Goal: Task Accomplishment & Management: Complete application form

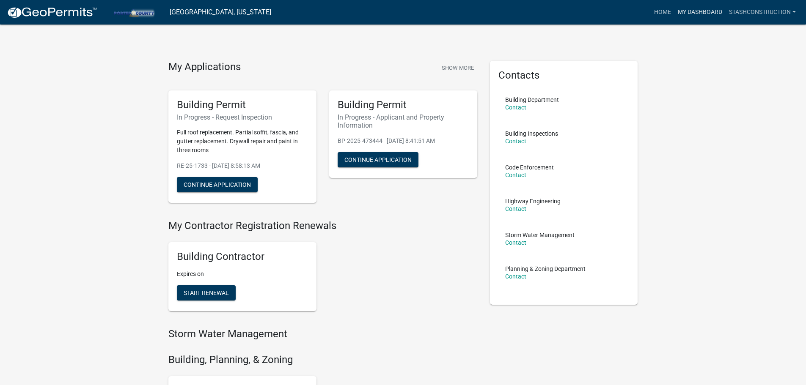
click at [686, 15] on link "My Dashboard" at bounding box center [699, 12] width 51 height 16
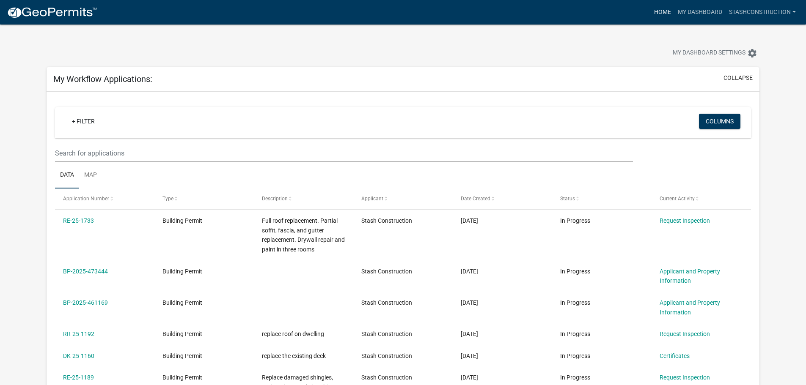
click at [669, 20] on link "Home" at bounding box center [662, 12] width 24 height 16
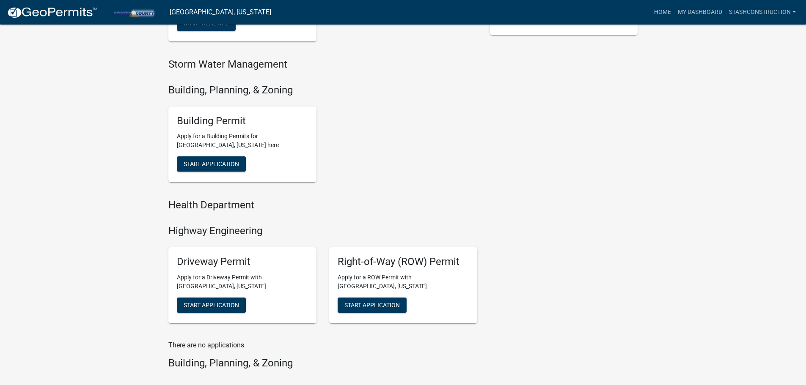
scroll to position [267, 0]
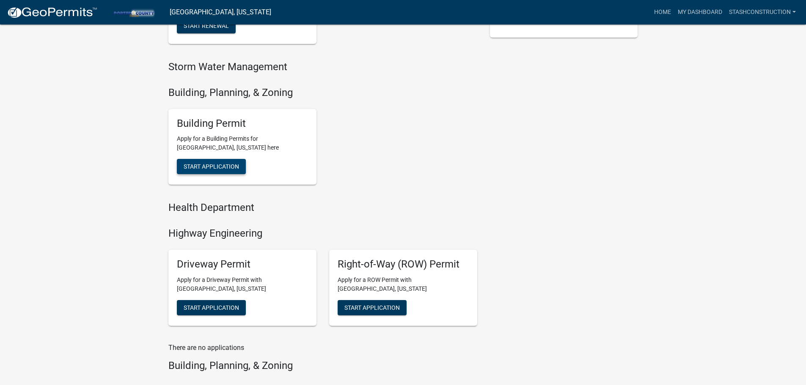
click at [214, 162] on button "Start Application" at bounding box center [211, 166] width 69 height 15
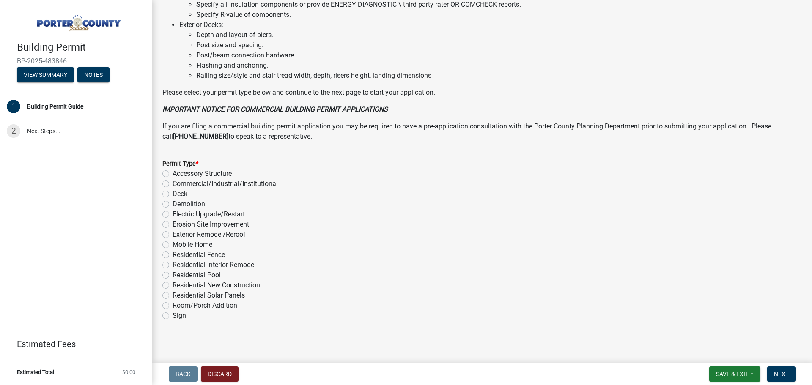
scroll to position [571, 0]
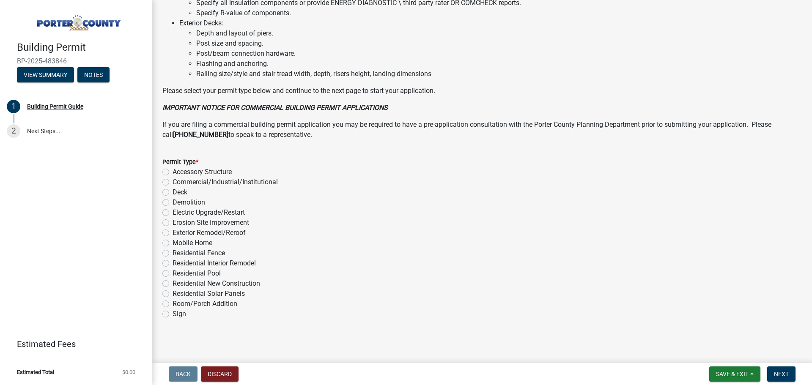
click at [235, 263] on label "Residential Interior Remodel" at bounding box center [214, 263] width 83 height 10
click at [178, 263] on input "Residential Interior Remodel" at bounding box center [175, 260] width 5 height 5
radio input "true"
click at [790, 373] on button "Next" at bounding box center [781, 374] width 28 height 15
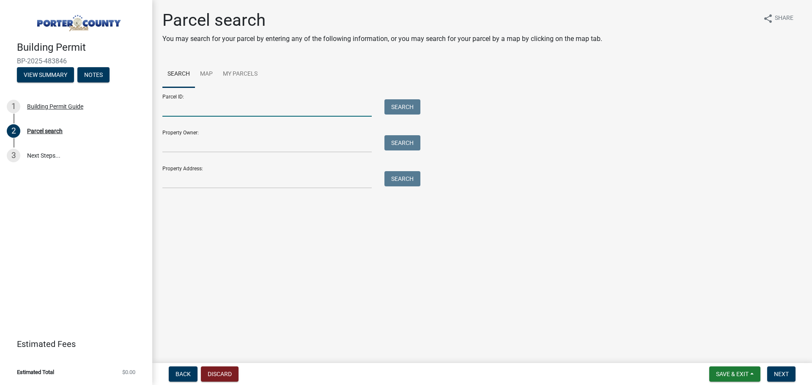
click at [248, 112] on input "Parcel ID:" at bounding box center [266, 107] width 209 height 17
click at [187, 105] on input "Parcel ID:" at bounding box center [266, 107] width 209 height 17
paste input "64-06-29-276-001.000-015"
type input "64-06-29-276-001.000-015"
click at [401, 108] on button "Search" at bounding box center [402, 106] width 36 height 15
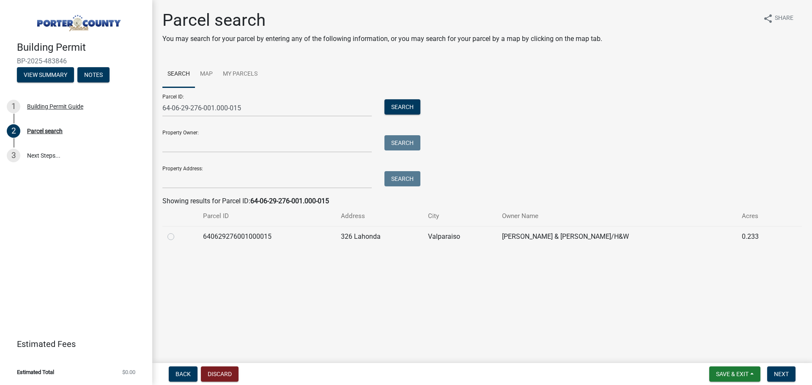
click at [177, 237] on div at bounding box center [179, 237] width 25 height 10
click at [166, 237] on td at bounding box center [180, 236] width 36 height 21
click at [178, 232] on label at bounding box center [178, 232] width 0 height 0
click at [178, 237] on input "radio" at bounding box center [180, 234] width 5 height 5
radio input "true"
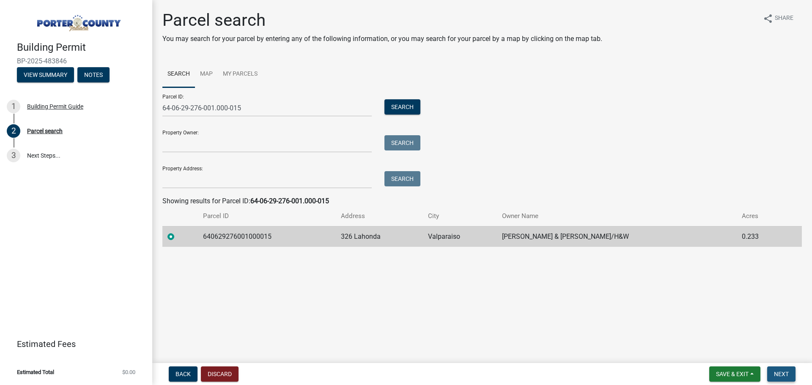
click at [773, 373] on button "Next" at bounding box center [781, 374] width 28 height 15
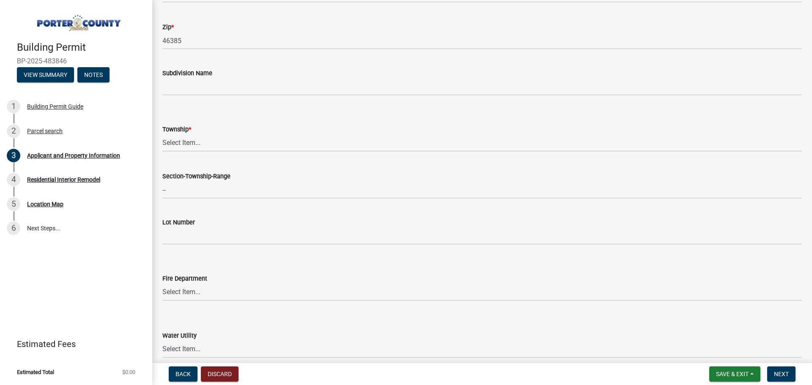
scroll to position [338, 0]
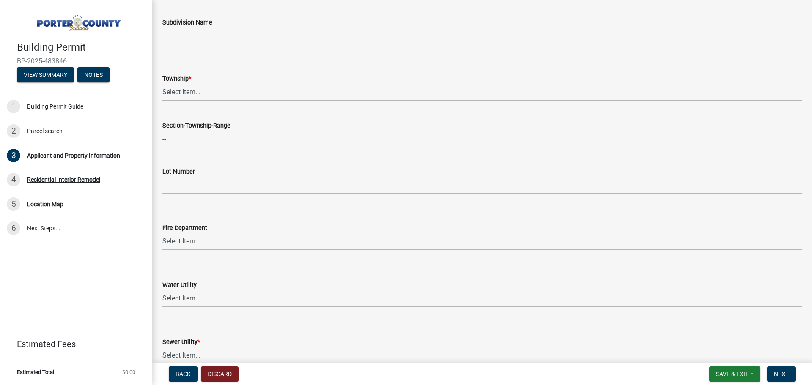
click at [192, 99] on select "Select Item... Boone Center Jackson Liberty Morgan Pine Pleasant Portage Porter…" at bounding box center [481, 92] width 639 height 17
click at [162, 84] on select "Select Item... Boone Center Jackson Liberty Morgan Pine Pleasant Portage Porter…" at bounding box center [481, 92] width 639 height 17
select select "3ef279d8-364d-4472-9edf-8c32643de6c0"
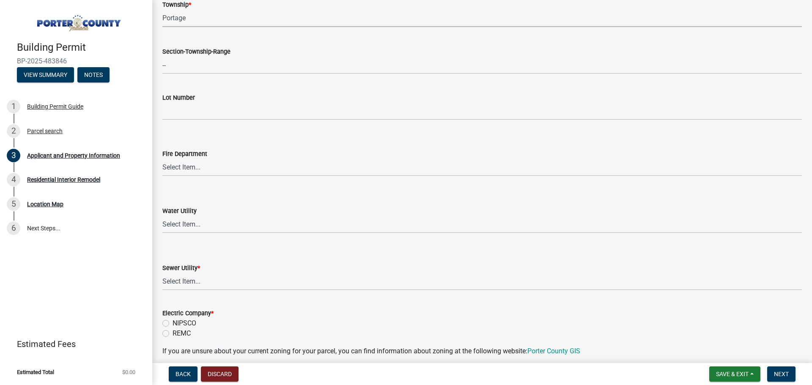
scroll to position [451, 0]
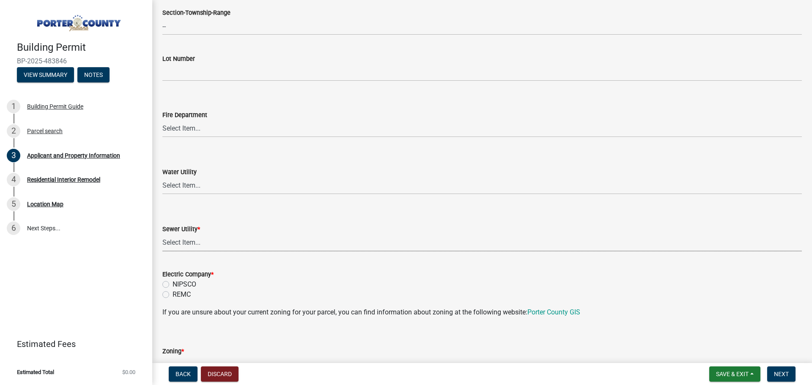
click at [195, 244] on select "Select Item... Aqua Indiana Inc Damon Run Falling Waters Lake Eliza - LEACD Nat…" at bounding box center [481, 242] width 639 height 17
click at [298, 282] on form "Electric Company * NIPSCO REMC" at bounding box center [481, 279] width 639 height 41
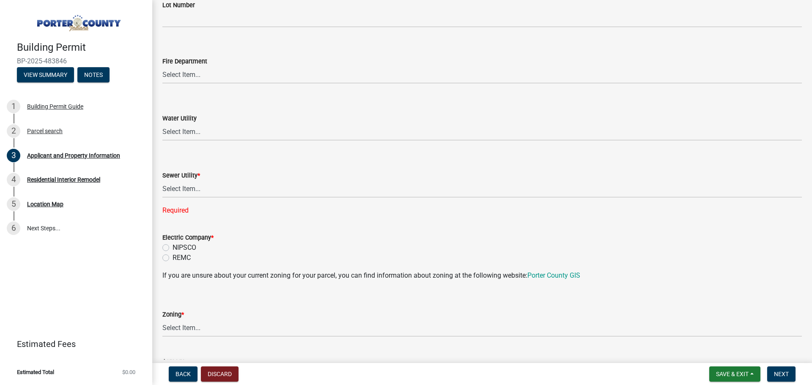
scroll to position [507, 0]
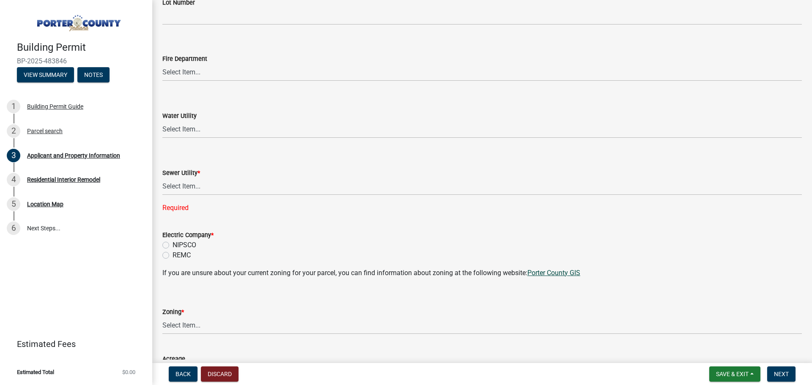
click at [557, 275] on link "Porter County GIS" at bounding box center [553, 273] width 53 height 8
click at [203, 328] on select "Select Item... A1 A2 CH CM CN I1 I2 I3 IN MP OT P1 P2 PUD R1 R2 R3 R4 RL RR" at bounding box center [481, 325] width 639 height 17
click at [162, 317] on select "Select Item... A1 A2 CH CM CN I1 I2 I3 IN MP OT P1 P2 PUD R1 R2 R3 R4 RL RR" at bounding box center [481, 325] width 639 height 17
select select "0d764019-f1ff-4f3b-9299-33f0d080acc7"
click at [177, 242] on label "NIPSCO" at bounding box center [185, 245] width 24 height 10
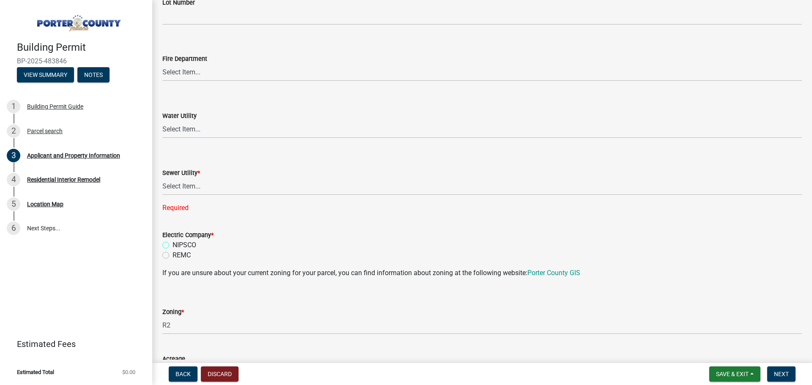
click at [177, 242] on input "NIPSCO" at bounding box center [175, 242] width 5 height 5
radio input "true"
click at [256, 189] on select "Select Item... Aqua Indiana Inc Damon Run Falling Waters Lake Eliza - LEACD Nat…" at bounding box center [481, 186] width 639 height 17
click at [200, 188] on select "Select Item... Aqua Indiana Inc Damon Run Falling Waters Lake Eliza - LEACD Nat…" at bounding box center [481, 186] width 639 height 17
drag, startPoint x: 273, startPoint y: 179, endPoint x: 204, endPoint y: 188, distance: 69.9
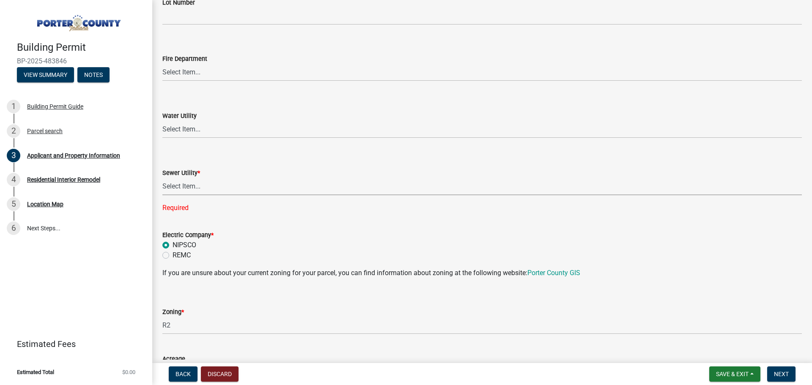
click at [273, 179] on select "Select Item... Aqua Indiana Inc Damon Run Falling Waters Lake Eliza - LEACD Nat…" at bounding box center [481, 186] width 639 height 17
click at [211, 184] on select "Select Item... Aqua Indiana Inc Damon Run Falling Waters Lake Eliza - LEACD Nat…" at bounding box center [481, 186] width 639 height 17
click at [204, 190] on select "Select Item... Aqua Indiana Inc Damon Run Falling Waters Lake Eliza - LEACD Nat…" at bounding box center [481, 186] width 639 height 17
click at [162, 178] on select "Select Item... Aqua Indiana Inc Damon Run Falling Waters Lake Eliza - LEACD Nat…" at bounding box center [481, 186] width 639 height 17
select select "ea6751d4-6bf7-4a16-89ee-f7801ab82aa1"
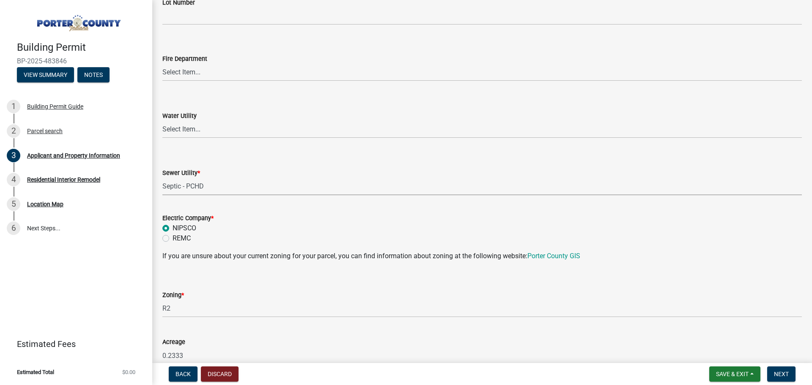
click at [250, 193] on select "Select Item... Aqua Indiana Inc Damon Run Falling Waters Lake Eliza - LEACD Nat…" at bounding box center [481, 186] width 639 height 17
click at [162, 178] on select "Select Item... Aqua Indiana Inc Damon Run Falling Waters Lake Eliza - LEACD Nat…" at bounding box center [481, 186] width 639 height 17
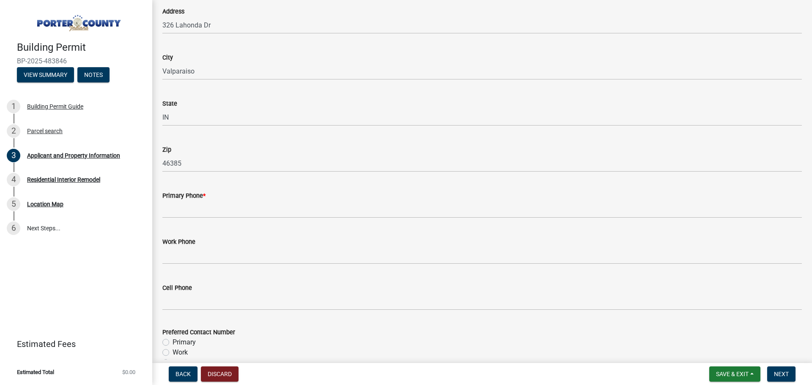
scroll to position [959, 0]
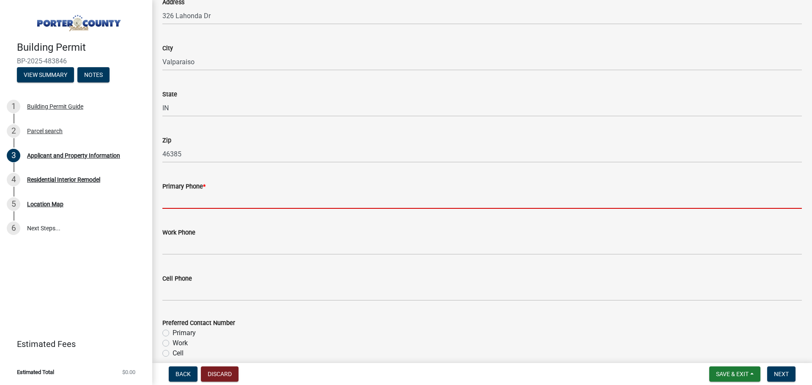
click at [212, 199] on input "Primary Phone *" at bounding box center [481, 200] width 639 height 17
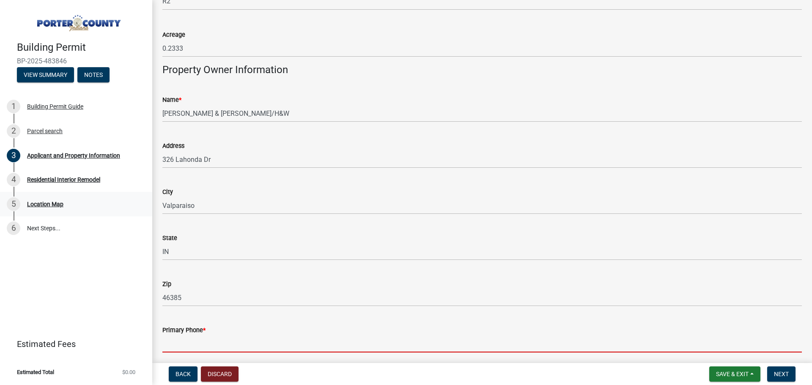
scroll to position [846, 0]
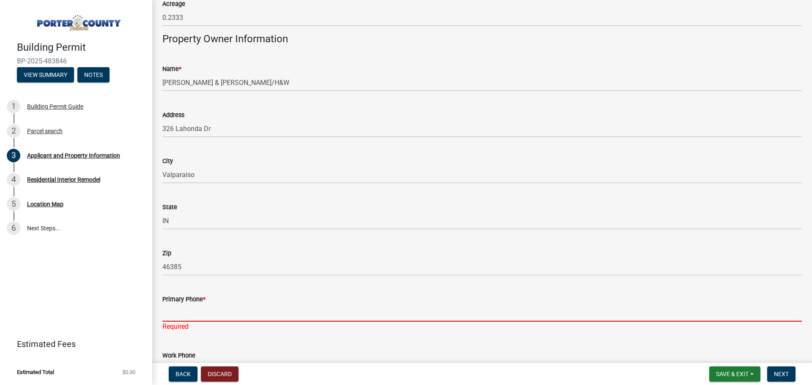
click at [227, 311] on input "Primary Phone *" at bounding box center [481, 312] width 639 height 17
type input "219-924-0266"
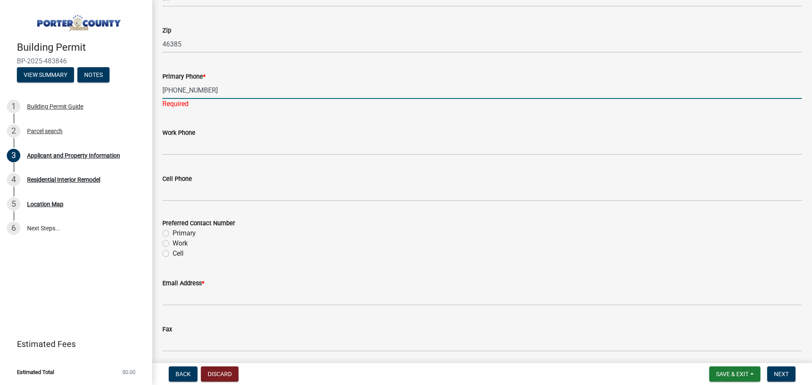
scroll to position [1071, 0]
click at [181, 229] on div "Preferred Contact Number Primary Work Cell" at bounding box center [481, 236] width 639 height 41
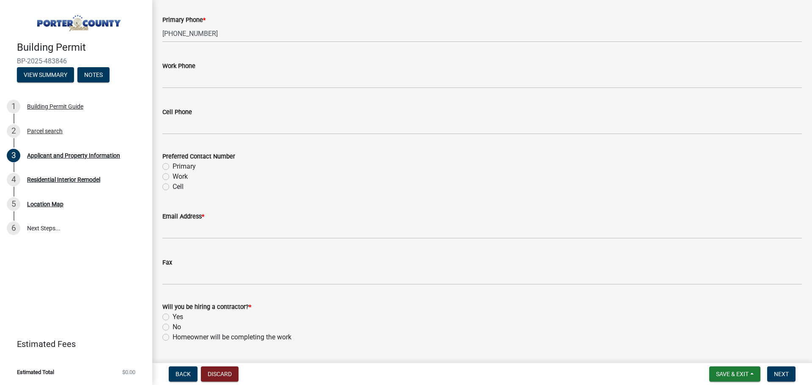
scroll to position [1128, 0]
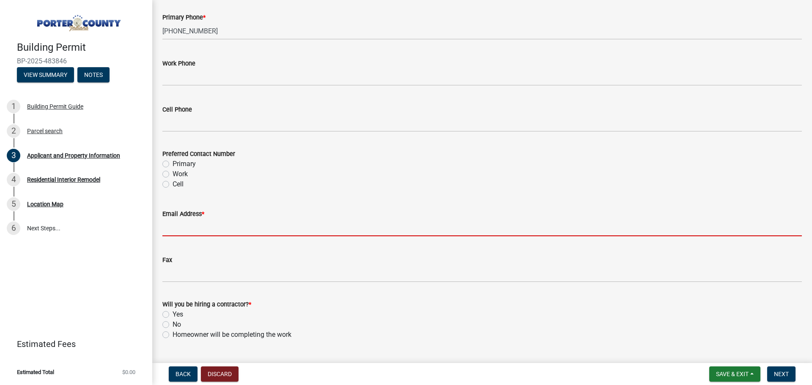
click at [201, 233] on input "Email Address *" at bounding box center [481, 227] width 639 height 17
type input "alex@stashconstruction.com"
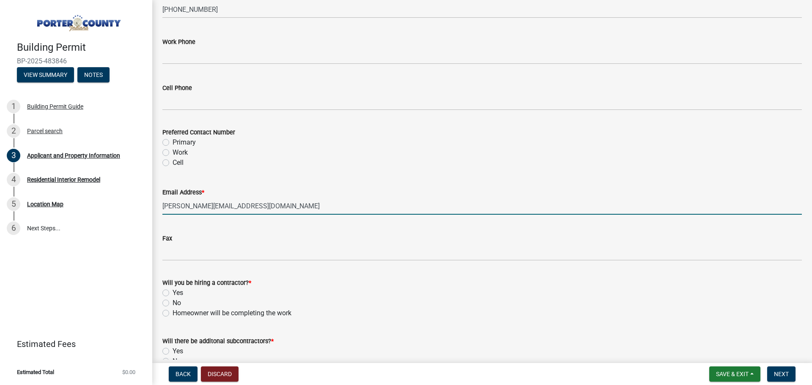
scroll to position [1184, 0]
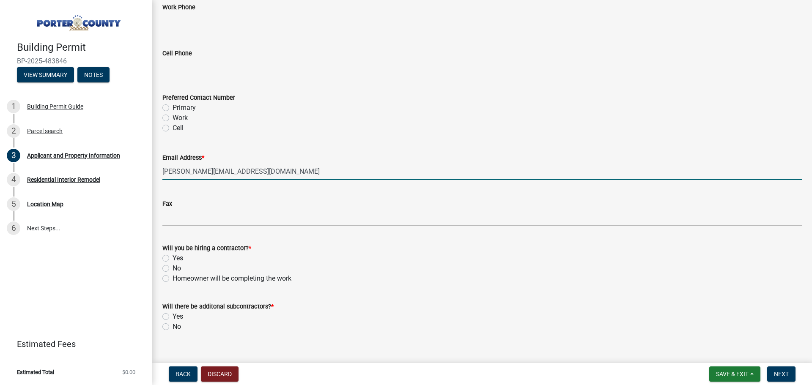
click at [169, 257] on div "Yes" at bounding box center [481, 258] width 639 height 10
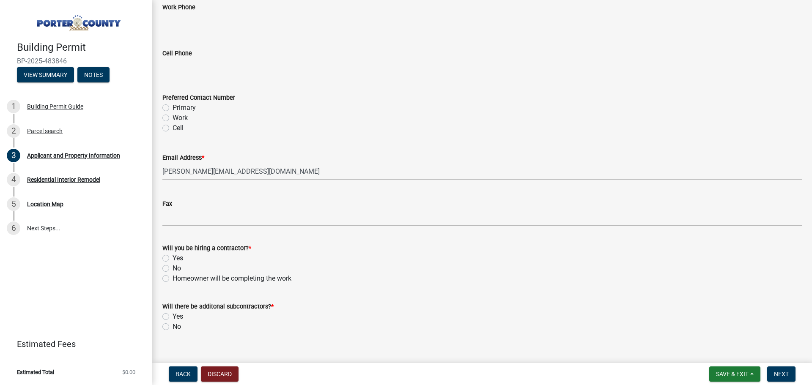
click at [173, 257] on label "Yes" at bounding box center [178, 258] width 11 height 10
click at [173, 257] on input "Yes" at bounding box center [175, 255] width 5 height 5
radio input "true"
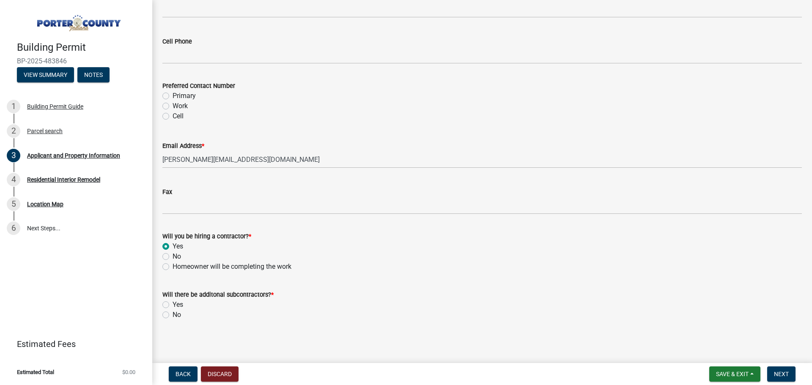
scroll to position [1197, 0]
click at [173, 315] on label "No" at bounding box center [177, 314] width 8 height 10
click at [173, 315] on input "No" at bounding box center [175, 311] width 5 height 5
radio input "true"
click at [789, 374] on button "Next" at bounding box center [781, 374] width 28 height 15
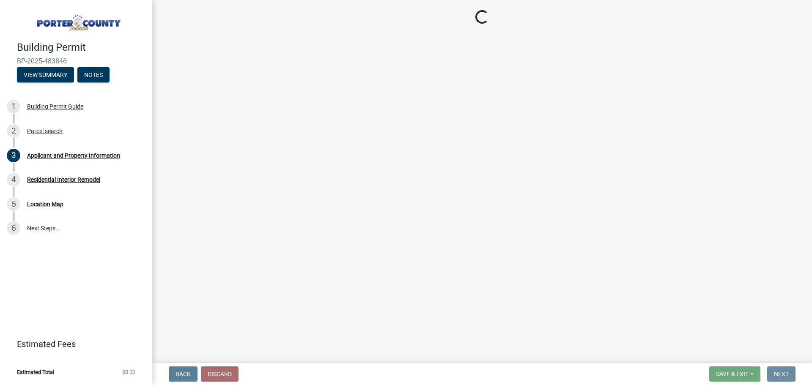
scroll to position [0, 0]
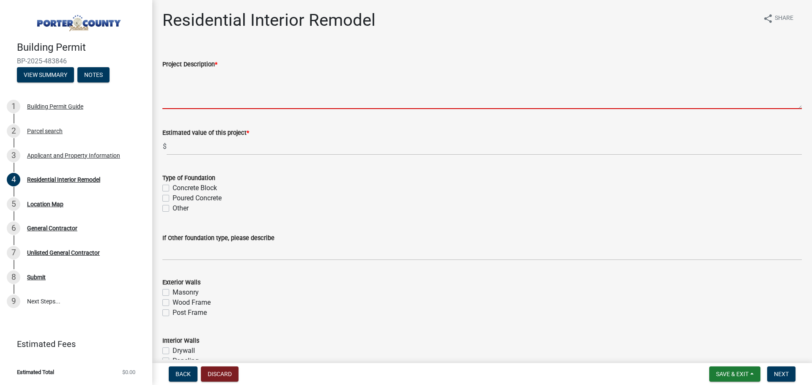
click at [197, 93] on textarea "Project Description *" at bounding box center [481, 89] width 639 height 40
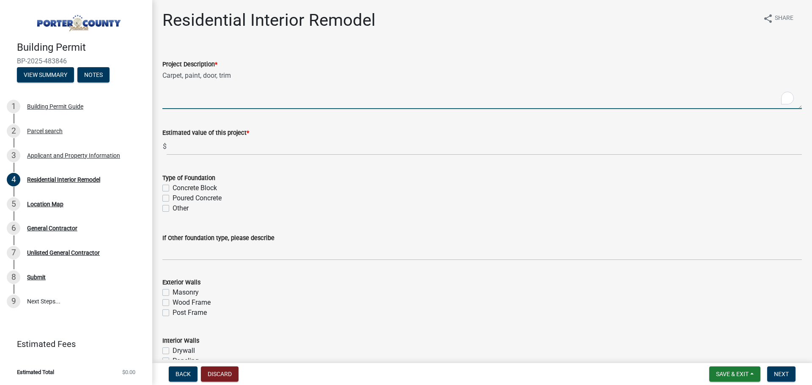
type textarea "Carpet, paint, door, trim"
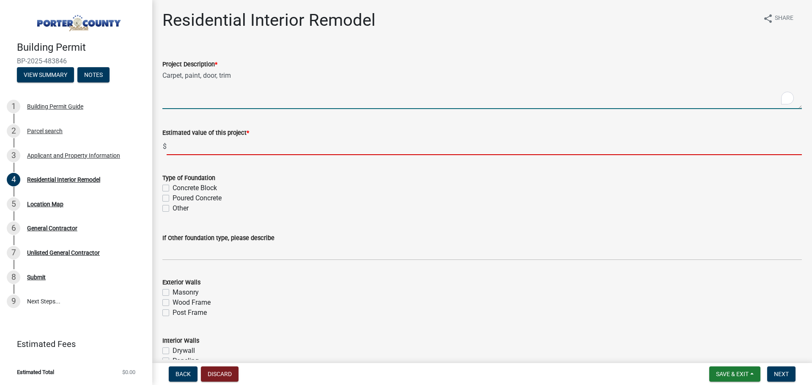
click at [219, 146] on input "text" at bounding box center [484, 146] width 635 height 17
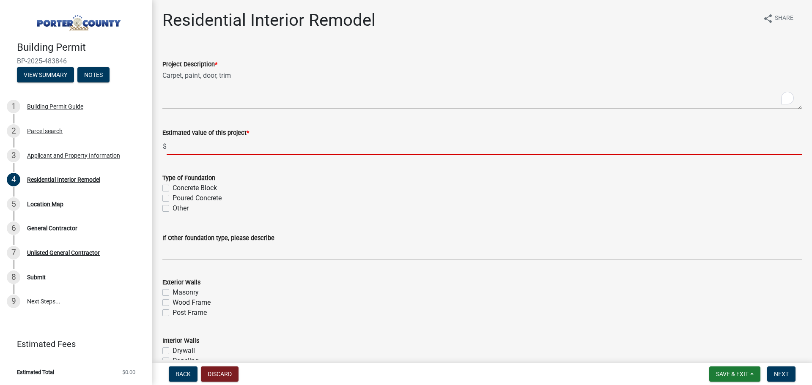
click at [191, 150] on input "text" at bounding box center [484, 146] width 635 height 17
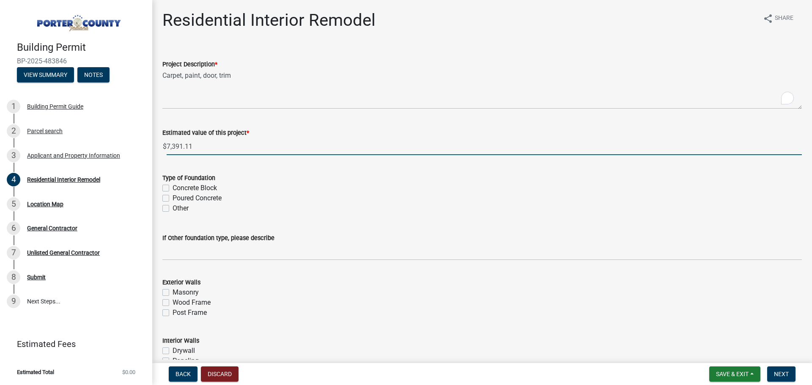
type input "7391.11"
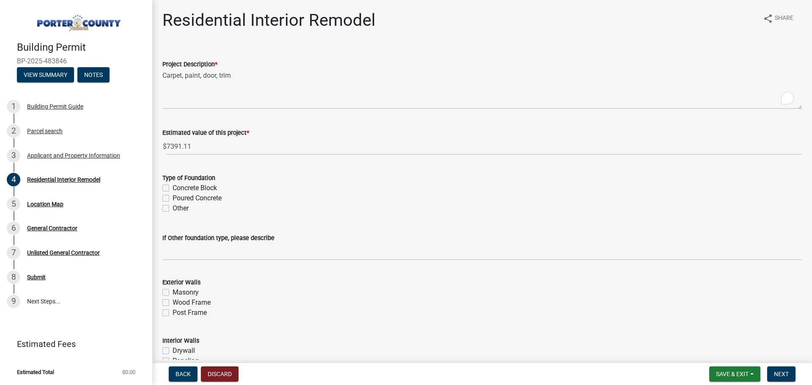
click at [241, 169] on form "Type of Foundation Concrete Block Poured Concrete Other" at bounding box center [481, 188] width 639 height 51
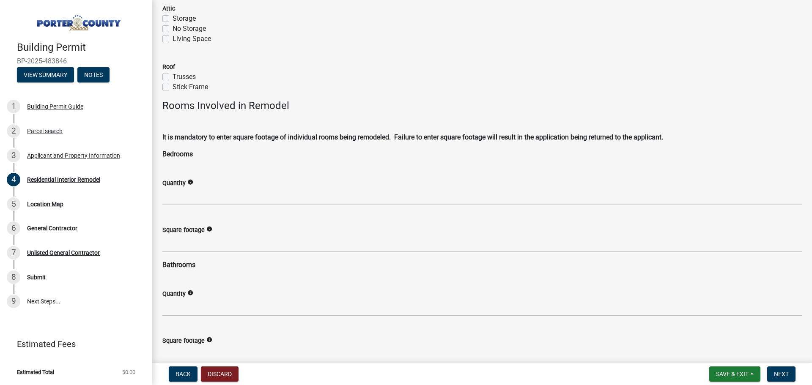
scroll to position [395, 0]
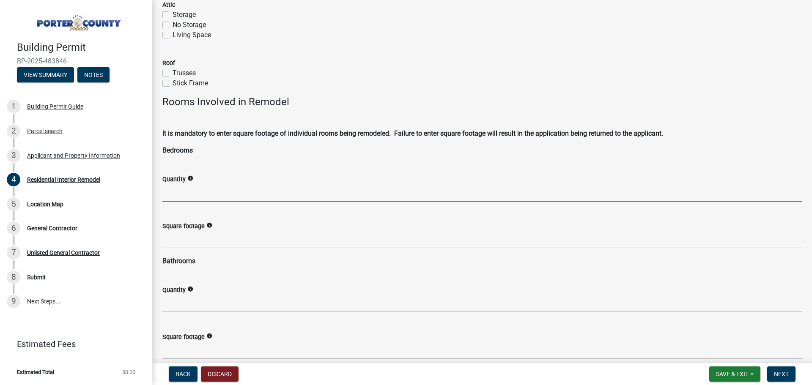
click at [211, 186] on input "text" at bounding box center [481, 192] width 639 height 17
type input "1"
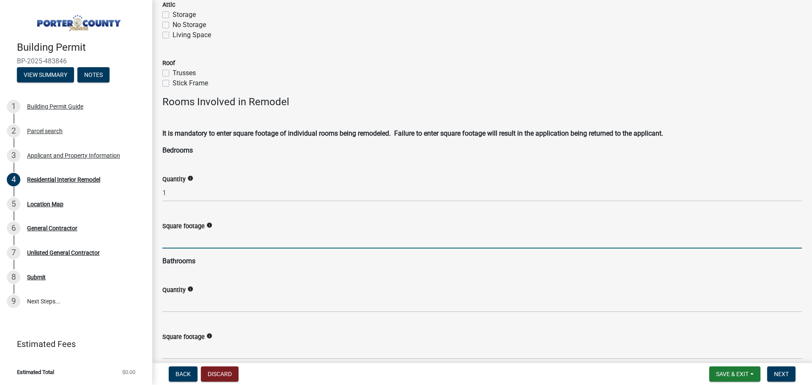
click at [246, 235] on input "text" at bounding box center [481, 239] width 639 height 17
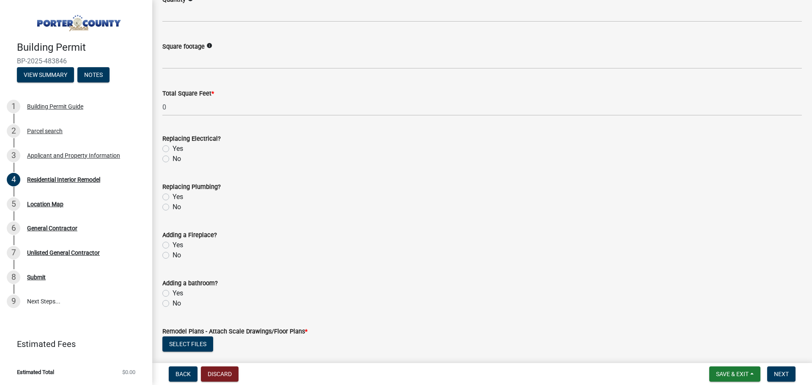
scroll to position [1240, 0]
type input "107.21"
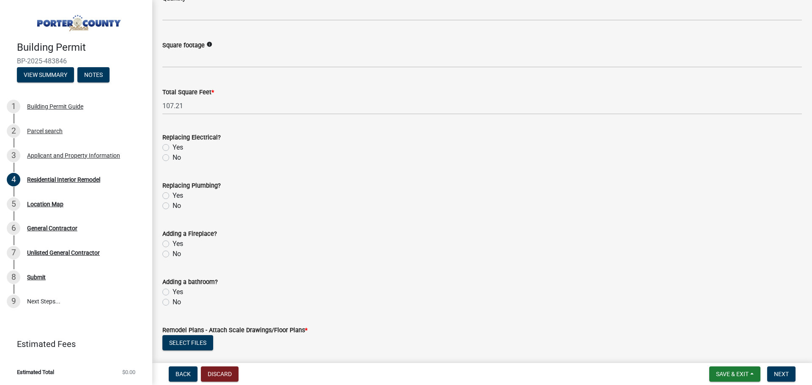
click at [173, 158] on label "No" at bounding box center [177, 158] width 8 height 10
click at [173, 158] on input "No" at bounding box center [175, 155] width 5 height 5
radio input "true"
click at [173, 206] on label "No" at bounding box center [177, 206] width 8 height 10
click at [173, 206] on input "No" at bounding box center [175, 203] width 5 height 5
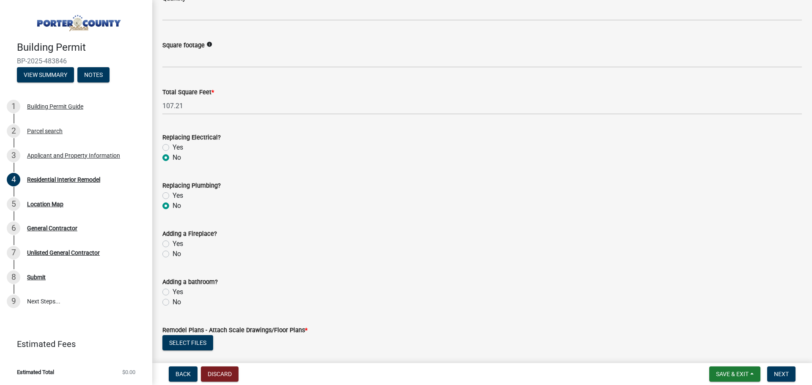
radio input "true"
click at [173, 253] on label "No" at bounding box center [177, 254] width 8 height 10
click at [173, 253] on input "No" at bounding box center [175, 251] width 5 height 5
radio input "true"
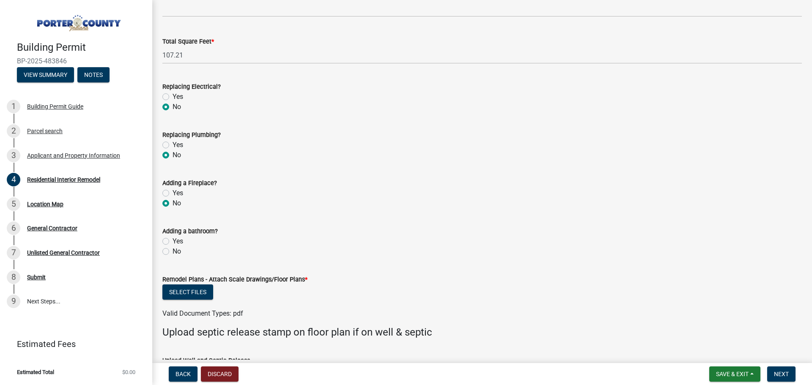
scroll to position [1297, 0]
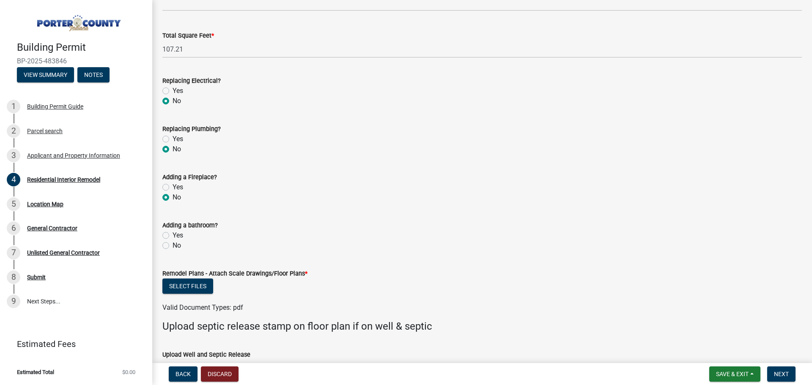
click at [173, 247] on label "No" at bounding box center [177, 246] width 8 height 10
click at [173, 246] on input "No" at bounding box center [175, 243] width 5 height 5
radio input "true"
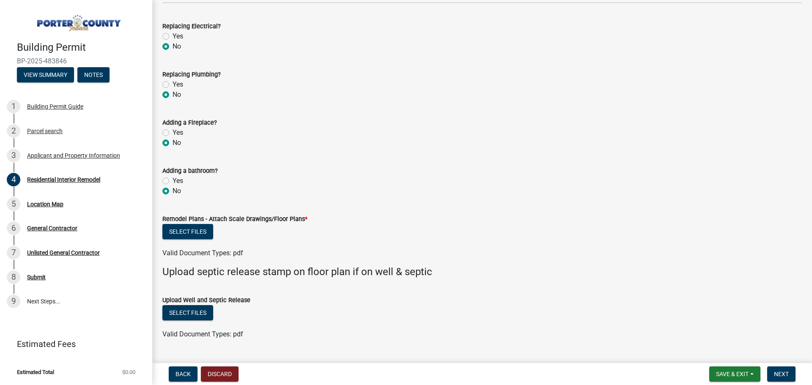
scroll to position [1353, 0]
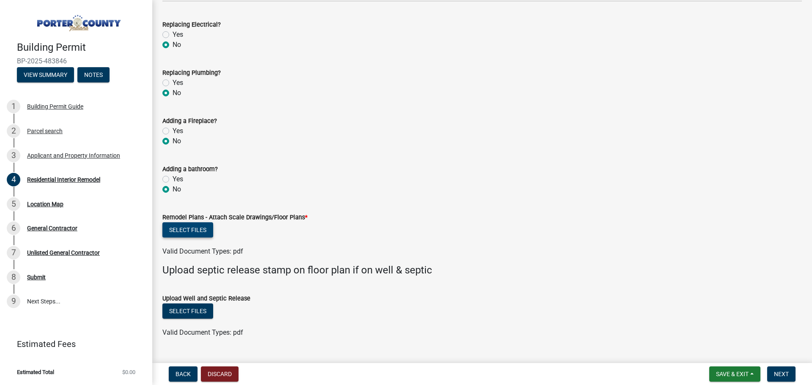
click at [181, 228] on button "Select files" at bounding box center [187, 229] width 51 height 15
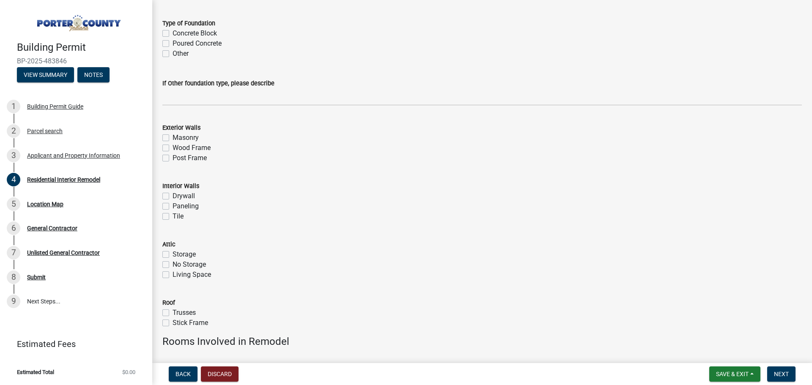
scroll to position [106, 0]
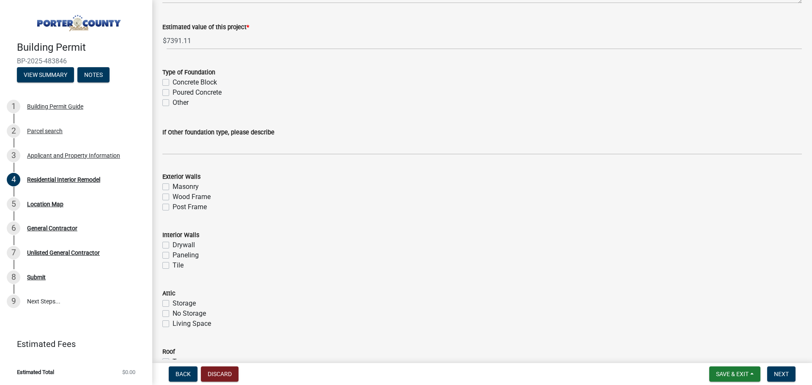
click at [181, 244] on label "Drywall" at bounding box center [184, 245] width 22 height 10
click at [178, 244] on input "Drywall" at bounding box center [175, 242] width 5 height 5
checkbox input "true"
checkbox input "false"
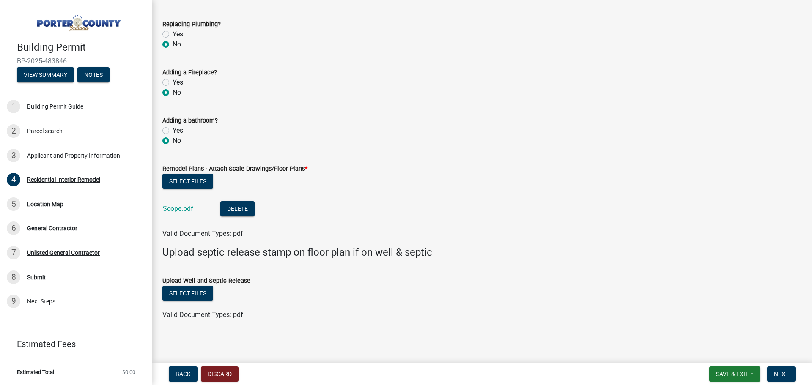
scroll to position [1403, 0]
click at [59, 151] on div "3 Applicant and Property Information" at bounding box center [73, 156] width 132 height 14
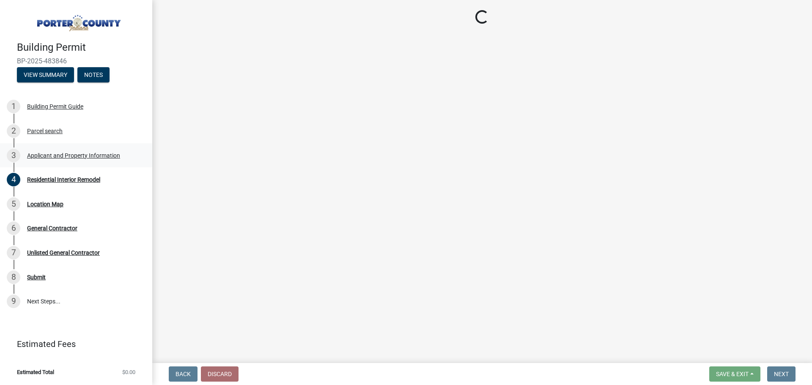
scroll to position [0, 0]
select select "3ef279d8-364d-4472-9edf-8c32643de6c0"
select select "ea6751d4-6bf7-4a16-89ee-f7801ab82aa1"
select select "0d764019-f1ff-4f3b-9299-33f0d080acc7"
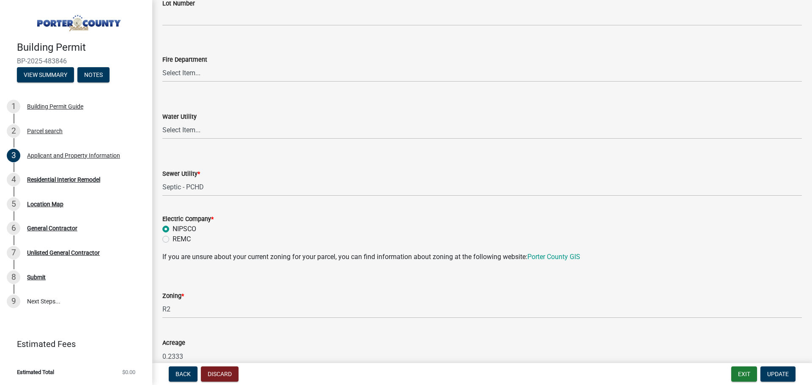
scroll to position [507, 0]
click at [217, 192] on select "Select Item... Aqua Indiana Inc Damon Run Falling Waters Lake Eliza - LEACD Nat…" at bounding box center [481, 186] width 639 height 17
click at [258, 167] on form "Sewer Utility * Select Item... Aqua Indiana Inc Damon Run Falling Waters Lake E…" at bounding box center [481, 177] width 639 height 38
click at [246, 183] on select "Select Item... Aqua Indiana Inc Damon Run Falling Waters Lake Eliza - LEACD Nat…" at bounding box center [481, 186] width 639 height 17
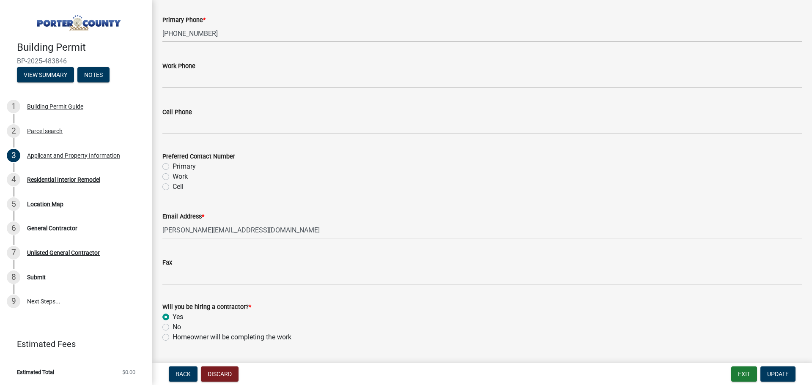
scroll to position [1128, 0]
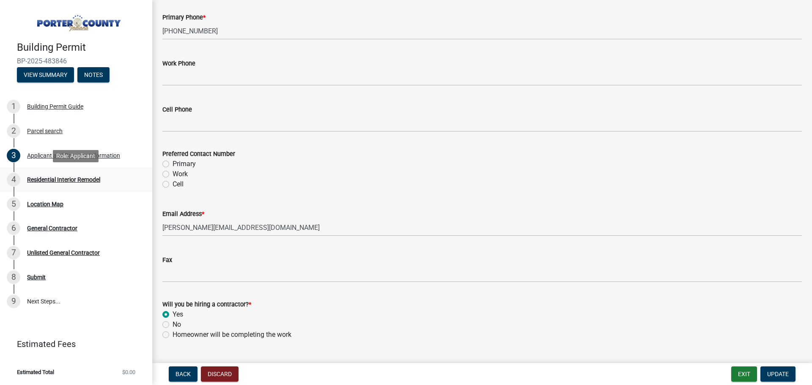
click at [36, 179] on div "Residential Interior Remodel" at bounding box center [63, 180] width 73 height 6
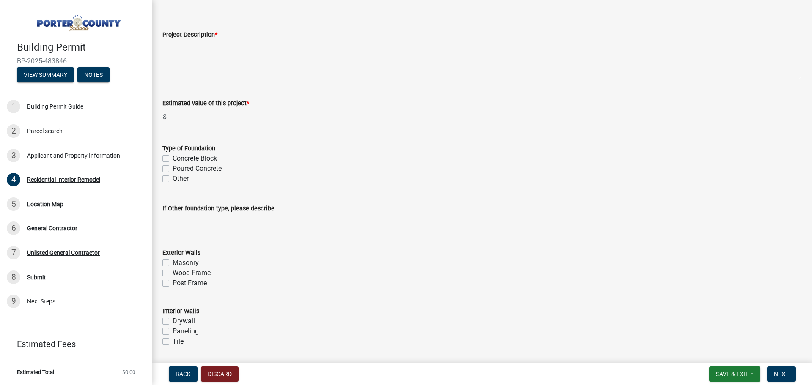
scroll to position [0, 0]
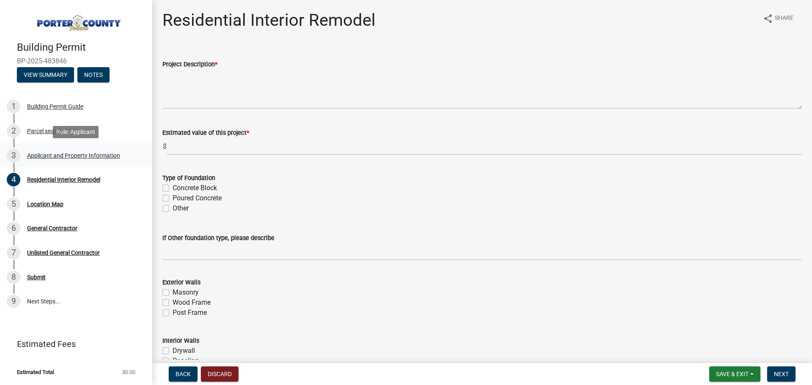
click at [58, 156] on div "Applicant and Property Information" at bounding box center [73, 156] width 93 height 6
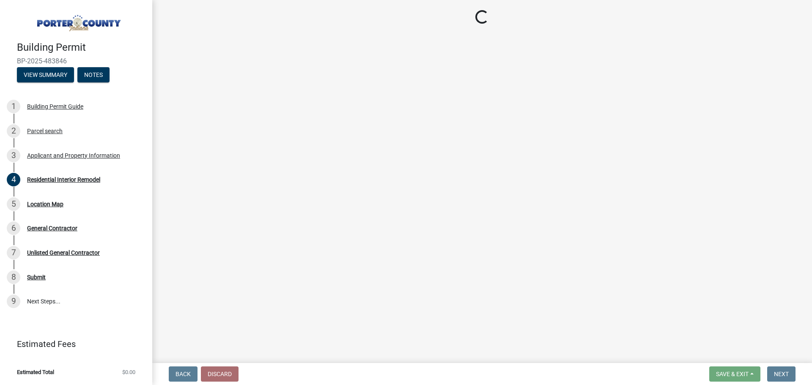
select select "3ef279d8-364d-4472-9edf-8c32643de6c0"
select select "ea6751d4-6bf7-4a16-89ee-f7801ab82aa1"
select select "0d764019-f1ff-4f3b-9299-33f0d080acc7"
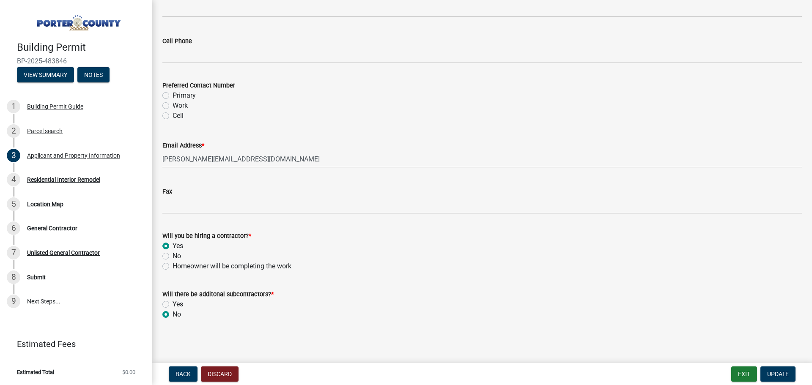
scroll to position [1197, 0]
click at [58, 177] on div "Residential Interior Remodel" at bounding box center [63, 180] width 73 height 6
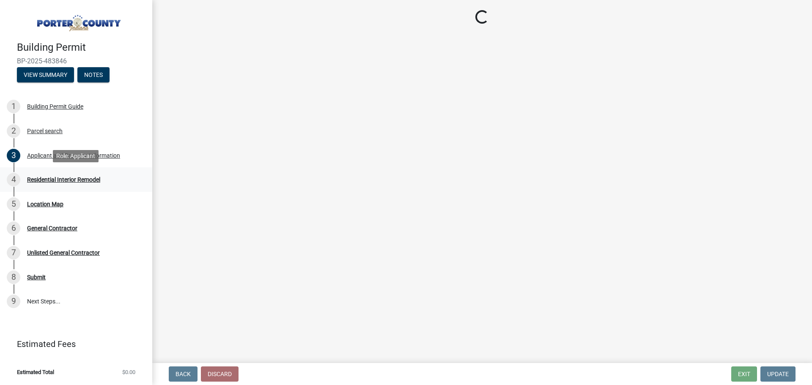
scroll to position [0, 0]
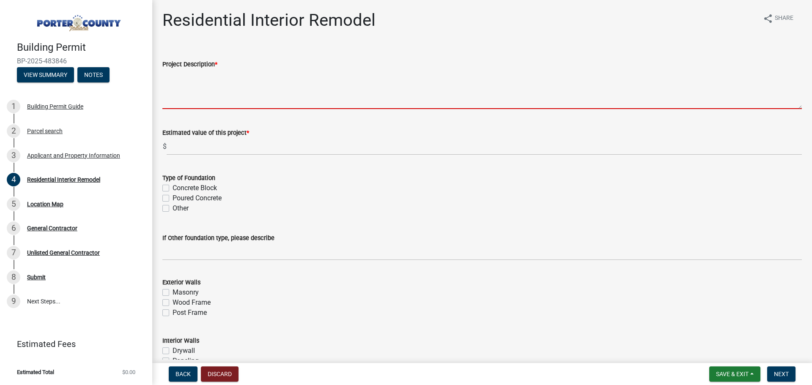
click at [250, 99] on textarea "Project Description *" at bounding box center [481, 89] width 639 height 40
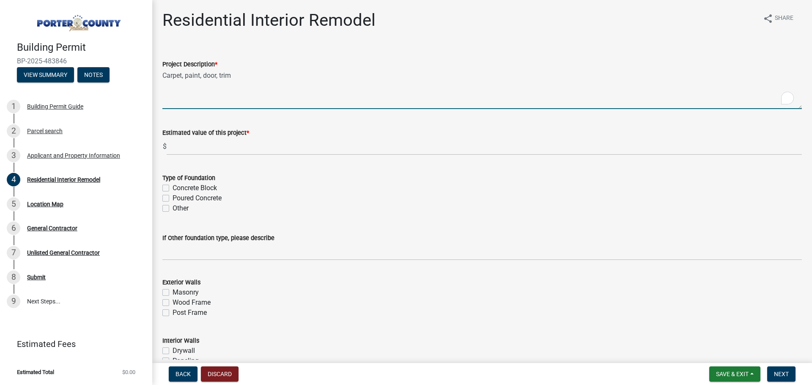
type textarea "Carpet, paint, door, trim"
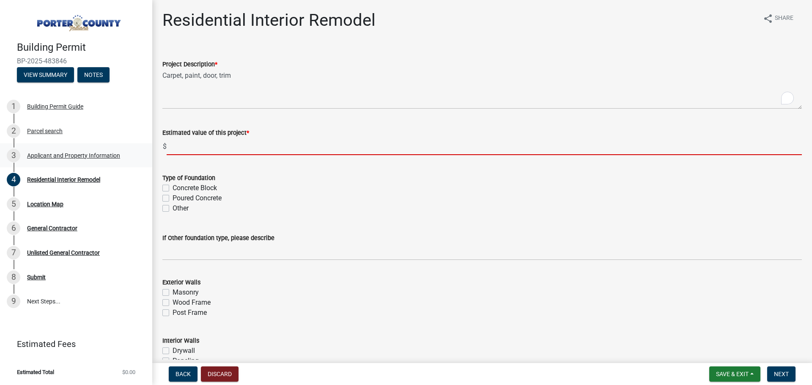
drag, startPoint x: 219, startPoint y: 154, endPoint x: 70, endPoint y: 158, distance: 148.9
click at [219, 154] on input "text" at bounding box center [484, 146] width 635 height 17
type input "7391.11"
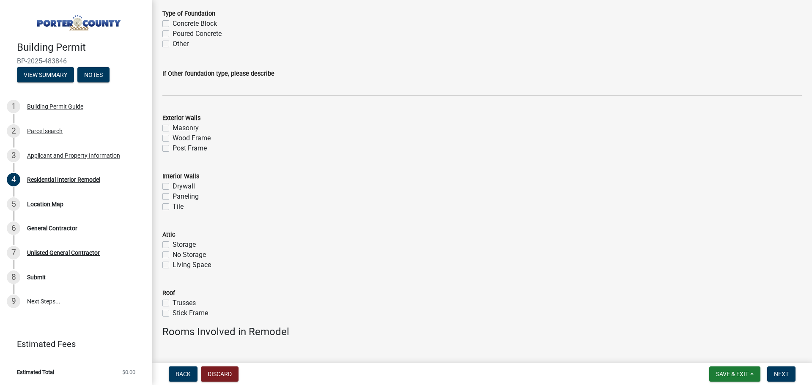
scroll to position [169, 0]
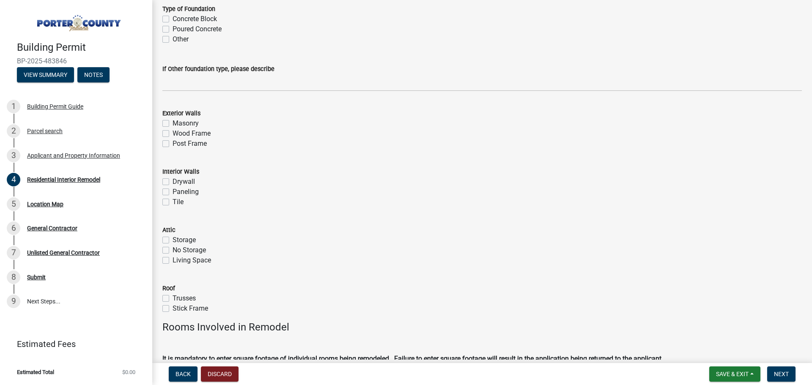
click at [186, 182] on label "Drywall" at bounding box center [184, 182] width 22 height 10
click at [178, 182] on input "Drywall" at bounding box center [175, 179] width 5 height 5
checkbox input "true"
checkbox input "false"
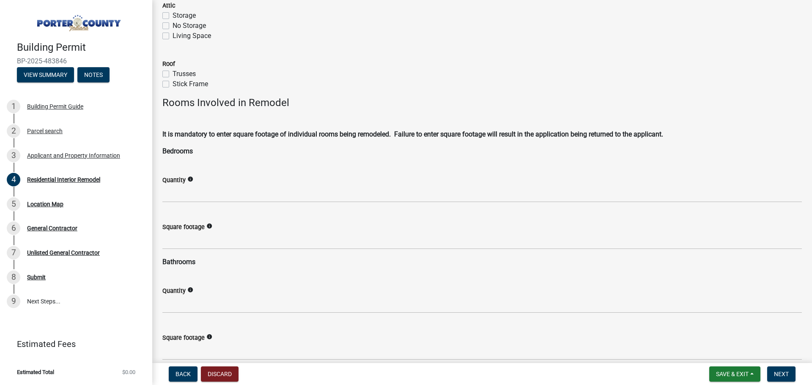
scroll to position [395, 0]
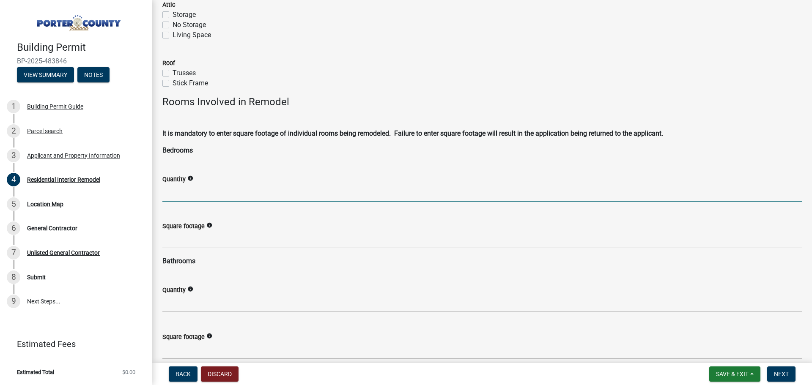
click at [192, 193] on input "text" at bounding box center [481, 192] width 639 height 17
type input "1"
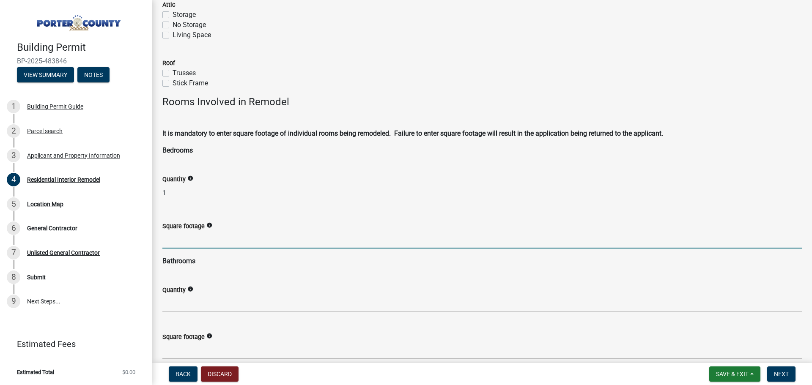
click at [207, 238] on input "text" at bounding box center [481, 239] width 639 height 17
type input "107.21"
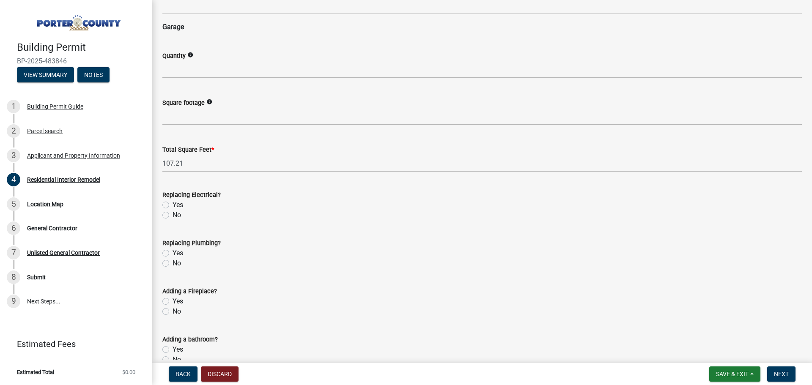
scroll to position [1184, 0]
click at [169, 210] on div "No" at bounding box center [481, 214] width 639 height 10
click at [173, 214] on label "No" at bounding box center [177, 214] width 8 height 10
click at [173, 214] on input "No" at bounding box center [175, 211] width 5 height 5
radio input "true"
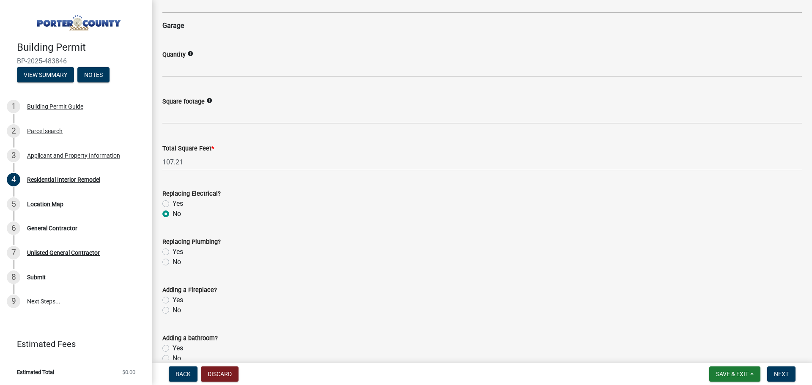
click at [164, 258] on div "No" at bounding box center [481, 262] width 639 height 10
click at [173, 262] on label "No" at bounding box center [177, 262] width 8 height 10
click at [173, 262] on input "No" at bounding box center [175, 259] width 5 height 5
radio input "true"
click at [173, 311] on label "No" at bounding box center [177, 310] width 8 height 10
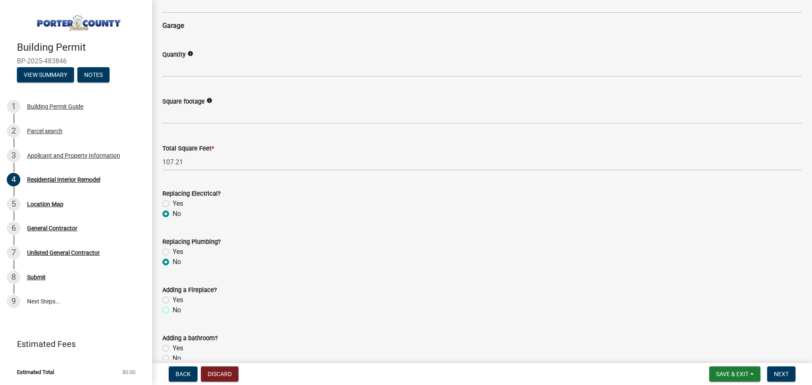
click at [173, 311] on input "No" at bounding box center [175, 307] width 5 height 5
radio input "true"
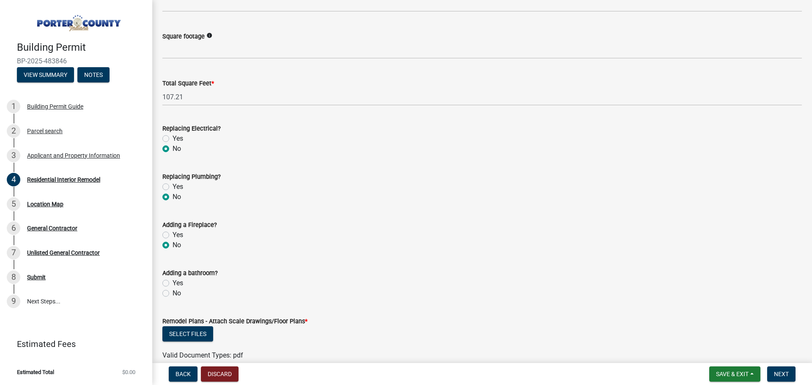
scroll to position [1297, 0]
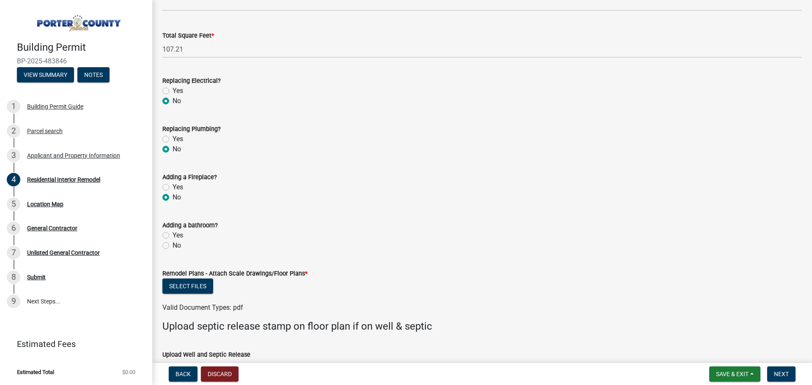
click at [173, 247] on label "No" at bounding box center [177, 246] width 8 height 10
click at [173, 246] on input "No" at bounding box center [175, 243] width 5 height 5
radio input "true"
click at [178, 284] on button "Select files" at bounding box center [187, 286] width 51 height 15
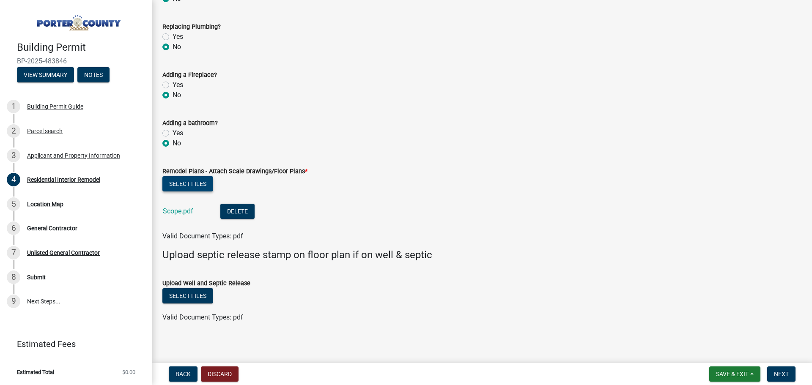
scroll to position [1403, 0]
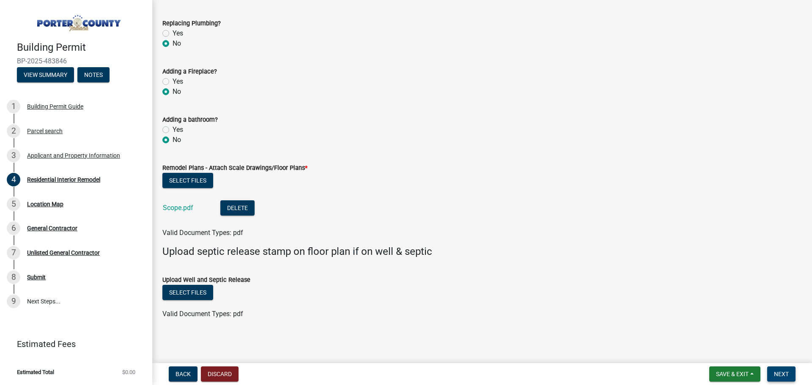
click at [788, 375] on span "Next" at bounding box center [781, 374] width 15 height 7
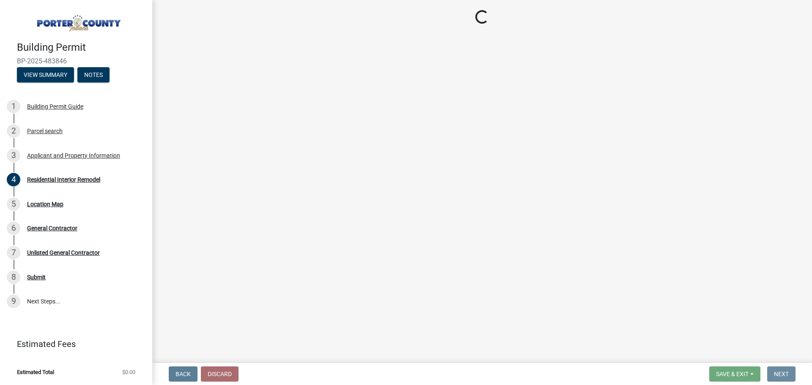
scroll to position [0, 0]
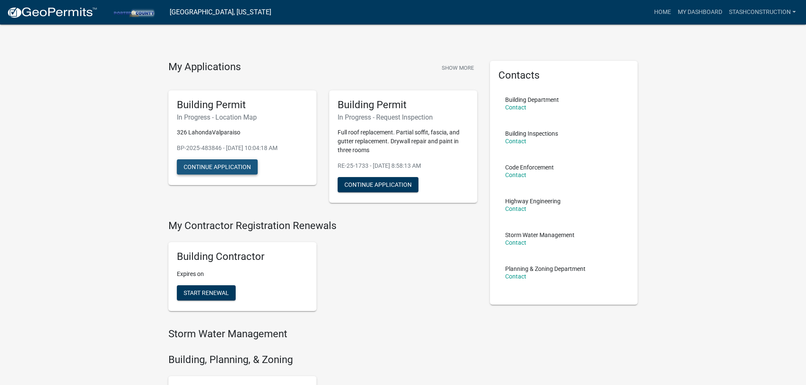
click at [233, 165] on button "Continue Application" at bounding box center [217, 166] width 81 height 15
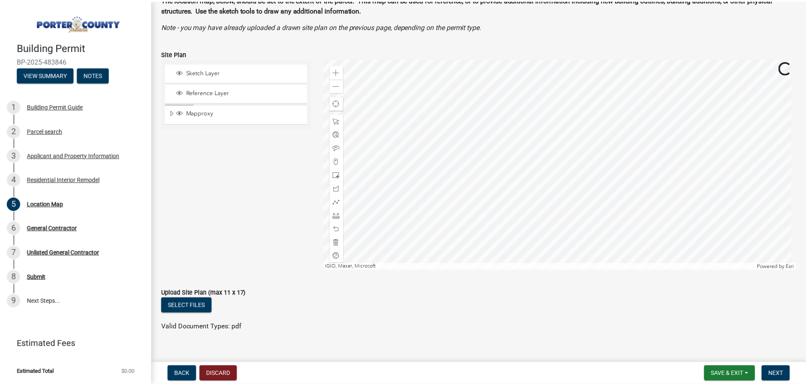
scroll to position [56, 0]
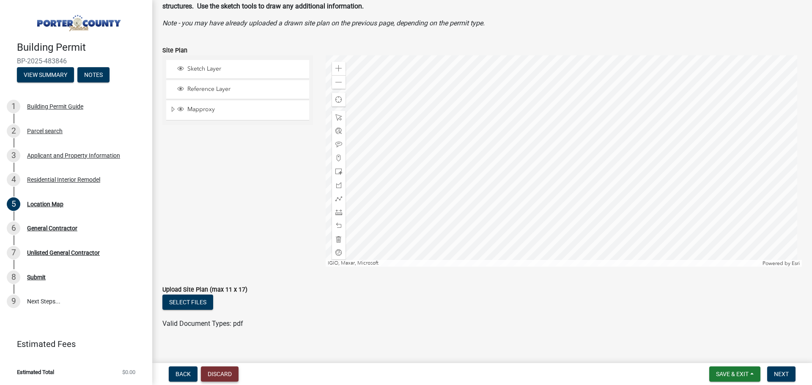
click at [220, 371] on button "Discard" at bounding box center [220, 374] width 38 height 15
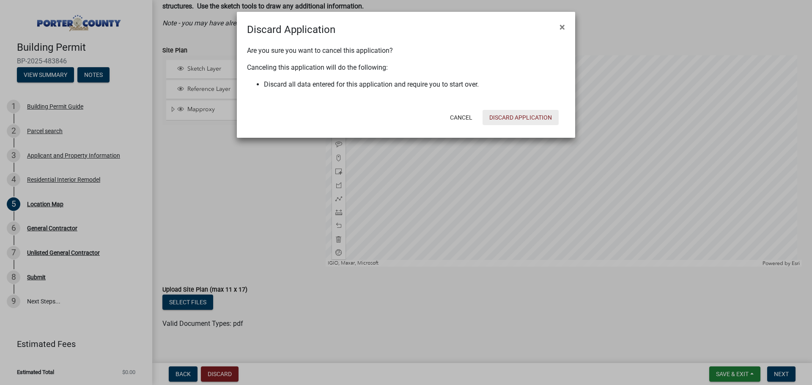
click at [510, 122] on button "Discard Application" at bounding box center [521, 117] width 76 height 15
